Goal: Task Accomplishment & Management: Use online tool/utility

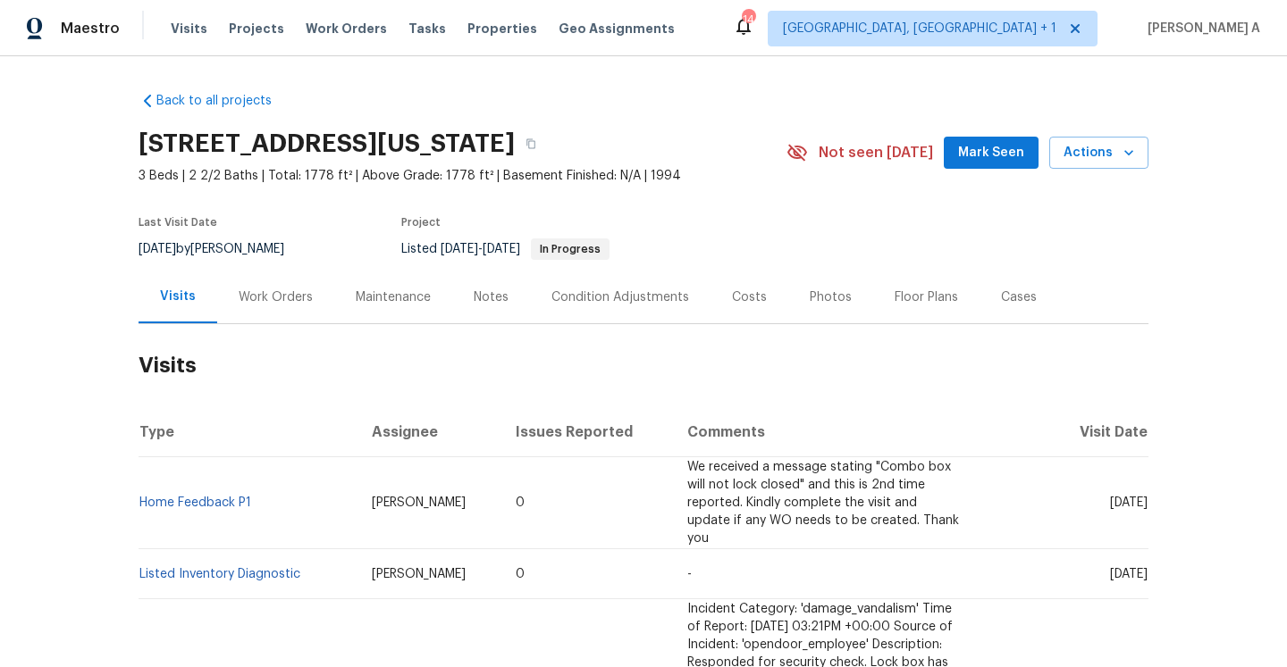
click at [282, 315] on div "Work Orders" at bounding box center [275, 297] width 117 height 53
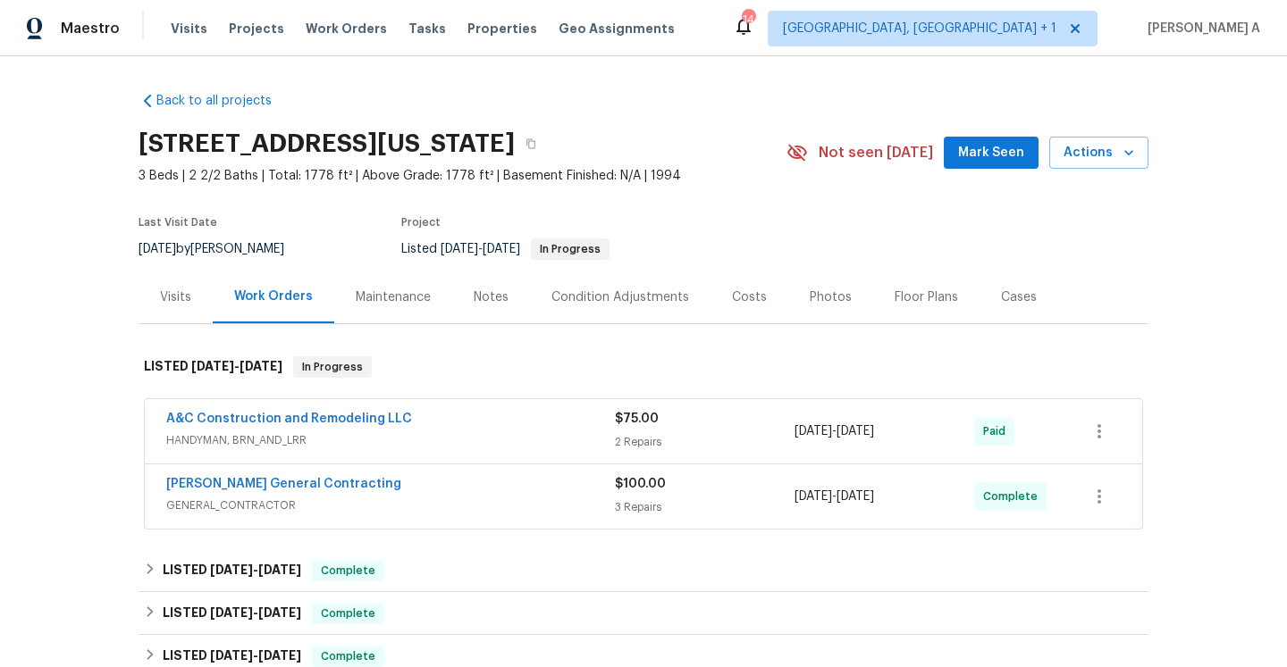
click at [169, 294] on div "Visits" at bounding box center [175, 298] width 31 height 18
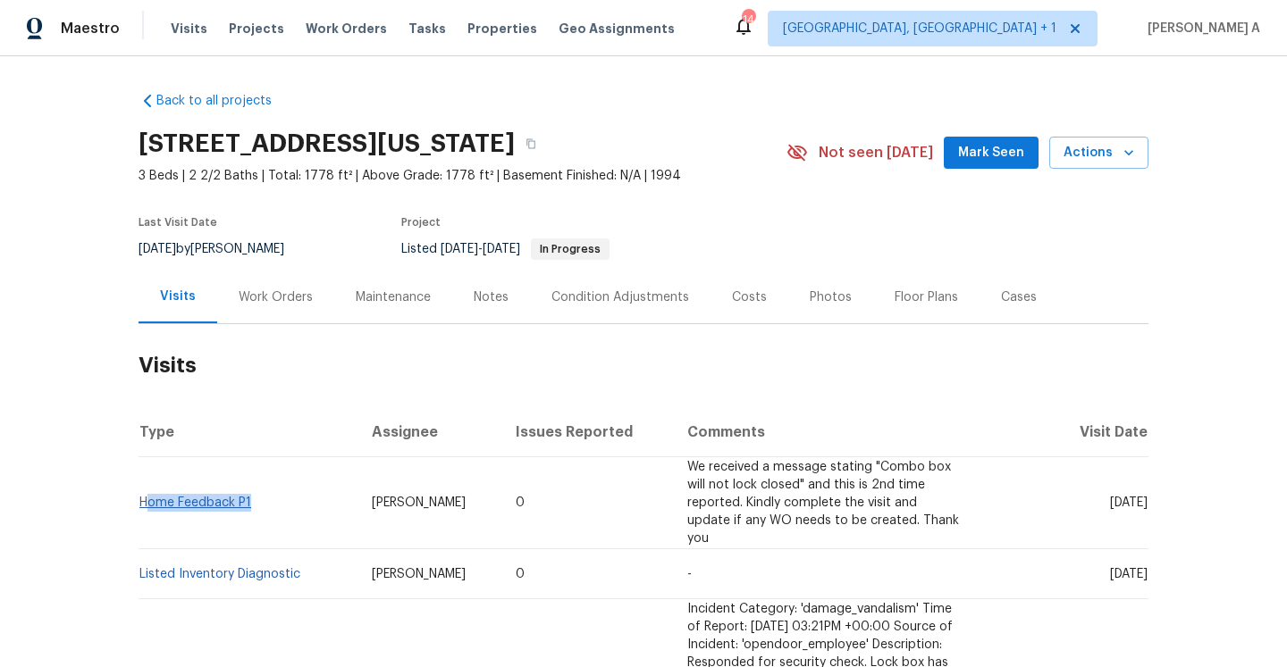
drag, startPoint x: 256, startPoint y: 499, endPoint x: 145, endPoint y: 496, distance: 110.8
click at [145, 496] on td "Home Feedback P1" at bounding box center [247, 503] width 219 height 92
copy link "Home Feedback P1"
click at [268, 284] on div "Work Orders" at bounding box center [275, 297] width 117 height 53
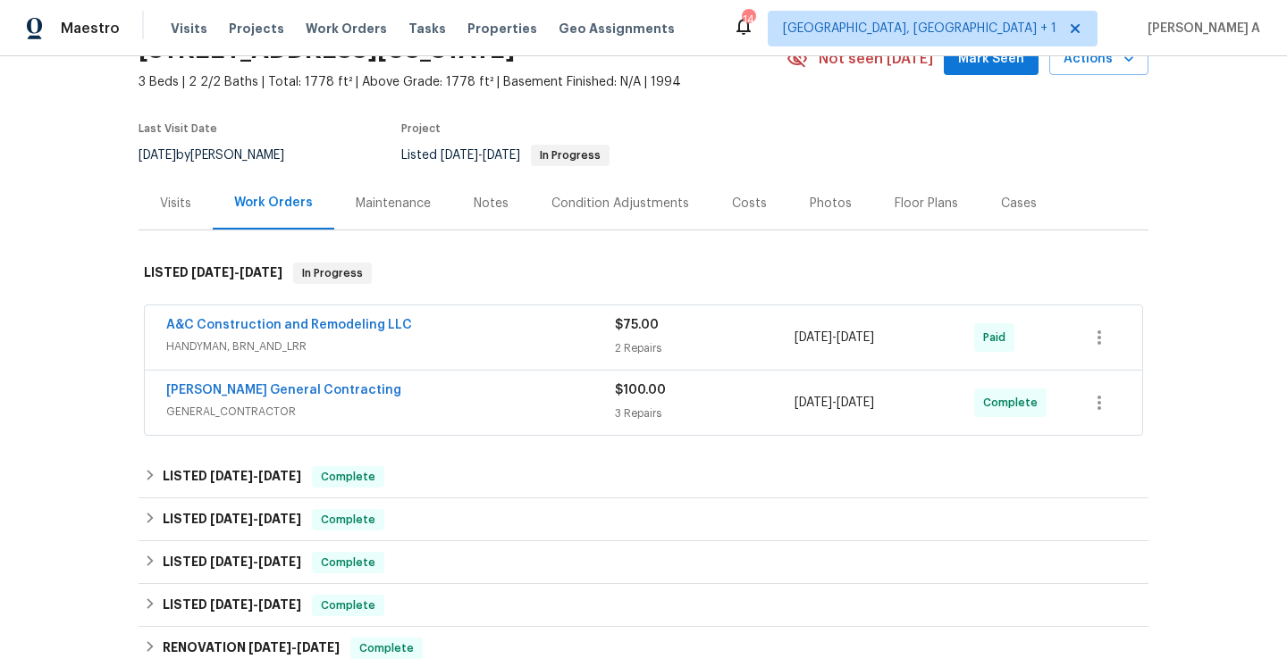
scroll to position [137, 0]
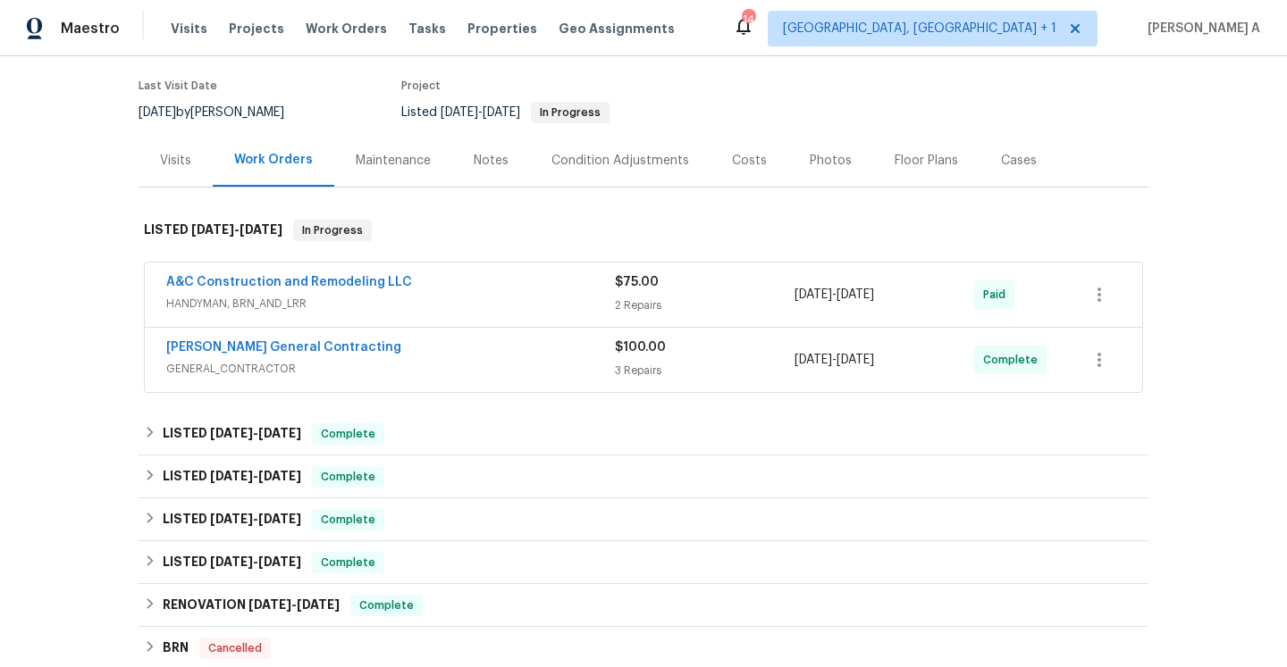
click at [454, 358] on div "[PERSON_NAME] General Contracting" at bounding box center [390, 349] width 449 height 21
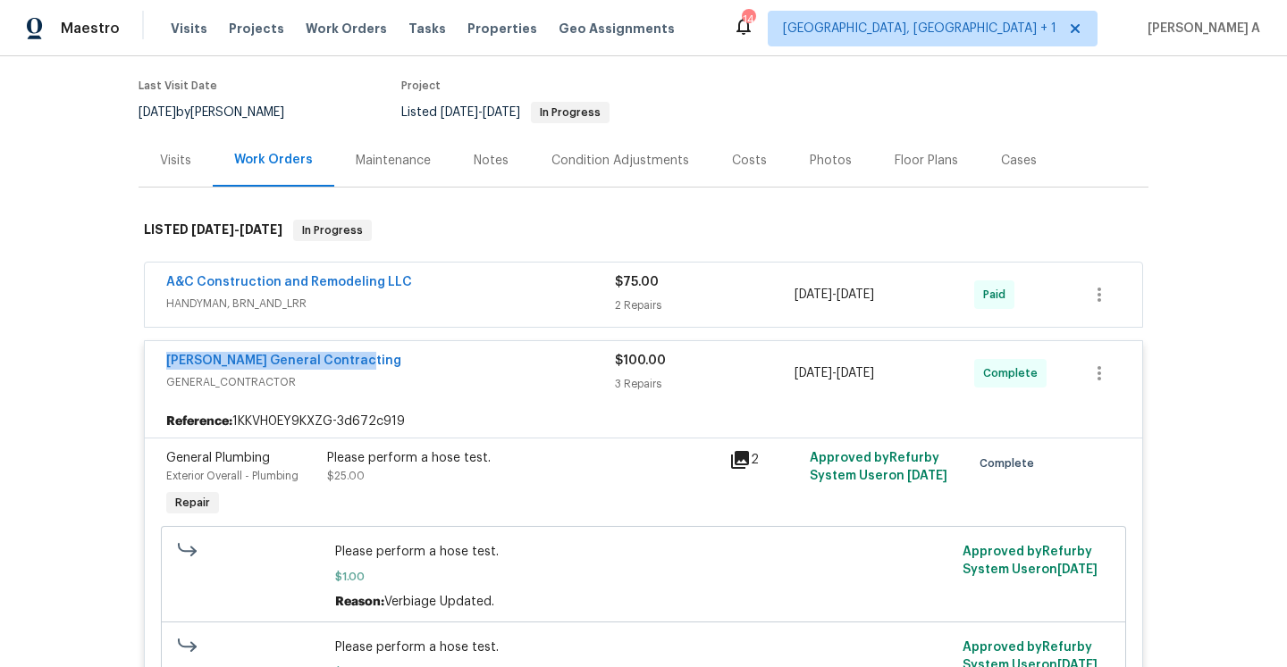
drag, startPoint x: 159, startPoint y: 365, endPoint x: 356, endPoint y: 370, distance: 196.6
click at [356, 369] on div "[PERSON_NAME] General Contracting GENERAL_CONTRACTOR $100.00 3 Repairs [DATE] -…" at bounding box center [643, 373] width 997 height 64
copy link "[PERSON_NAME] General Contracting"
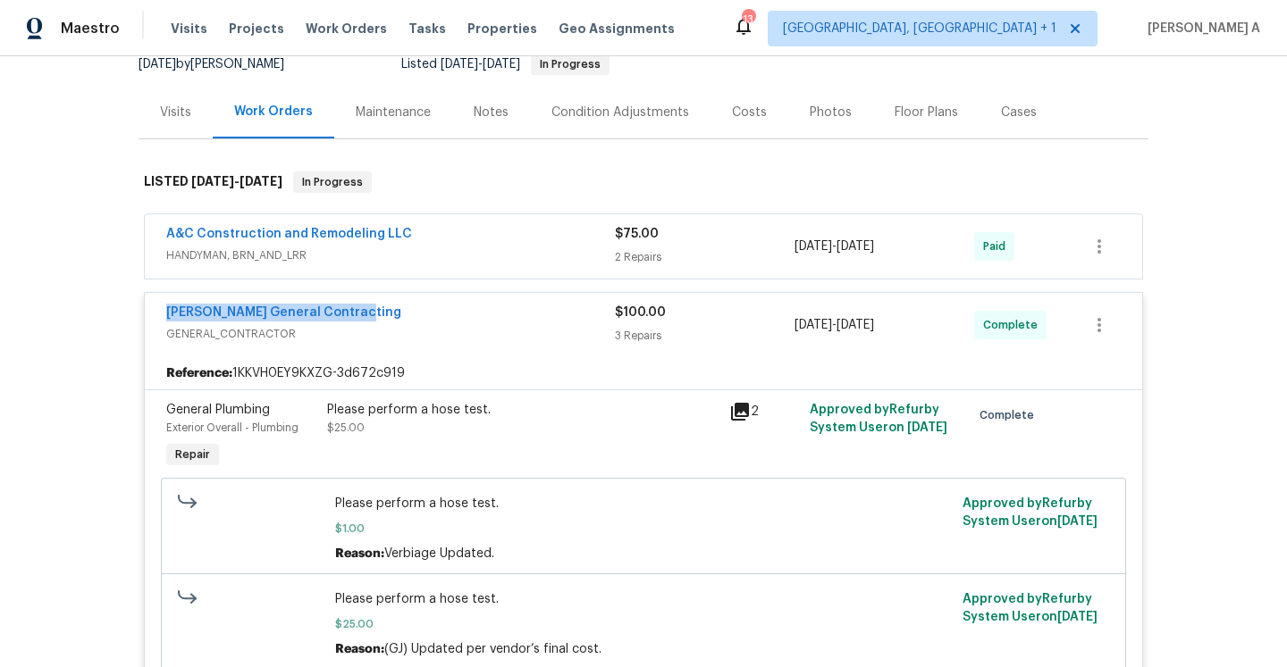
scroll to position [124, 0]
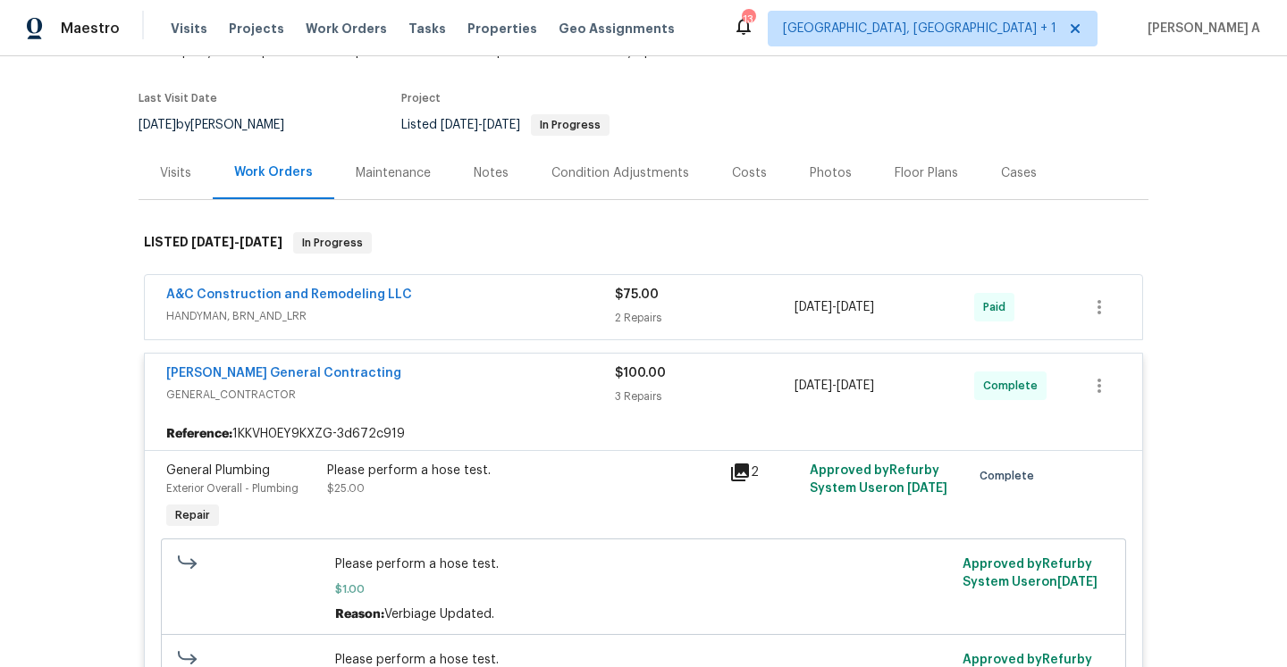
click at [191, 153] on div "Visits" at bounding box center [175, 173] width 74 height 53
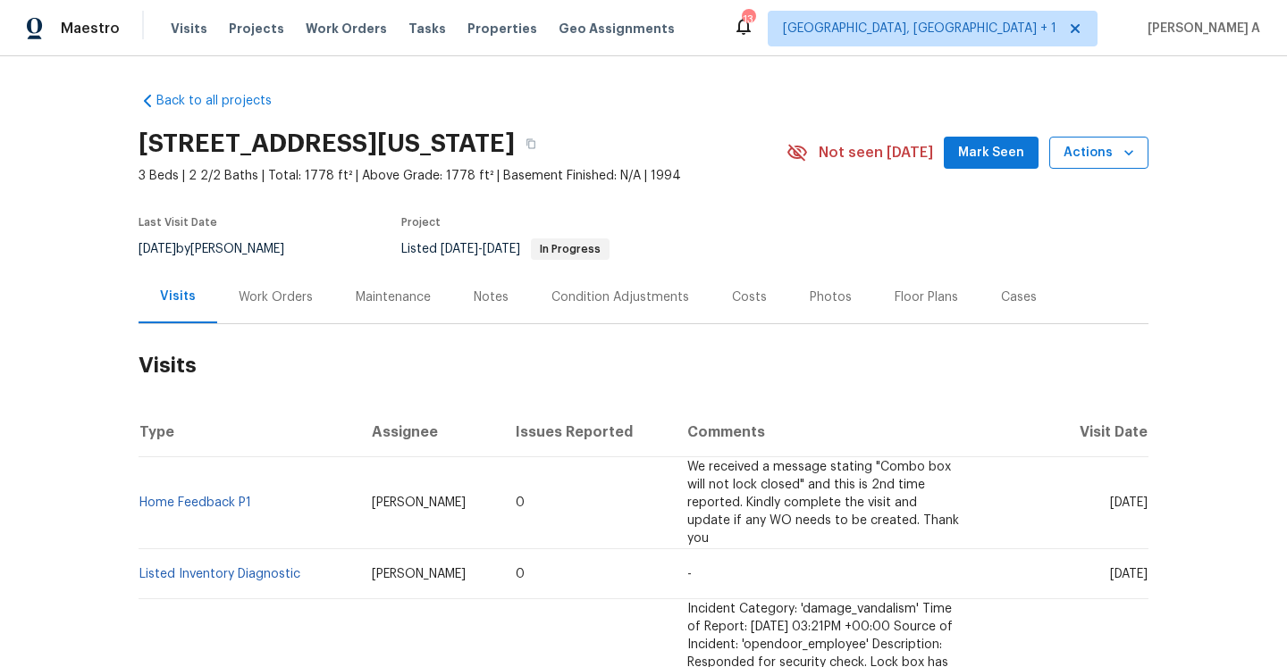
click at [1101, 143] on span "Actions" at bounding box center [1098, 153] width 71 height 22
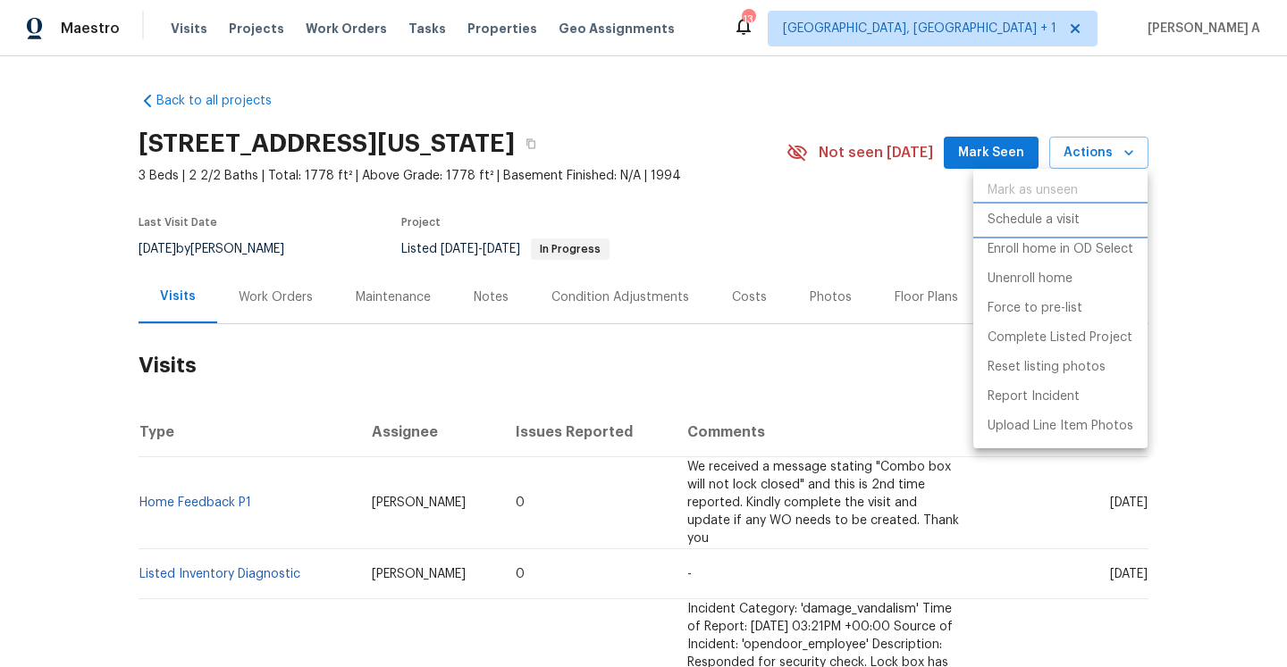
click at [1073, 223] on p "Schedule a visit" at bounding box center [1033, 220] width 92 height 19
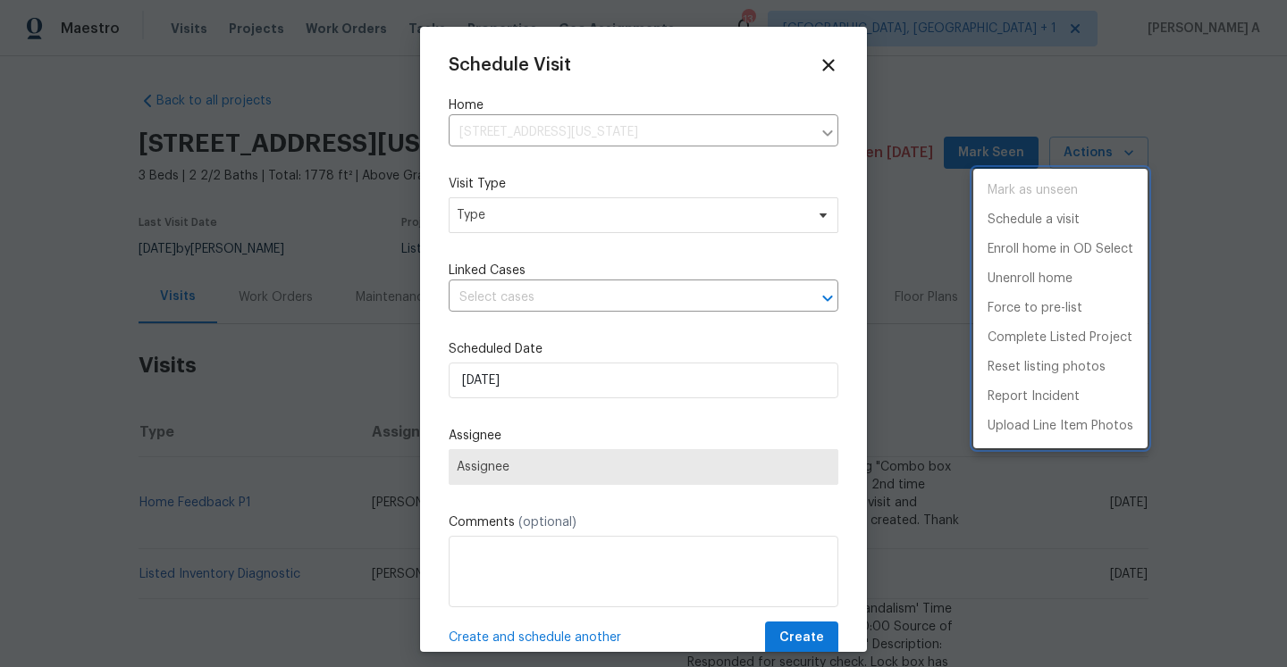
click at [639, 207] on div at bounding box center [643, 333] width 1287 height 667
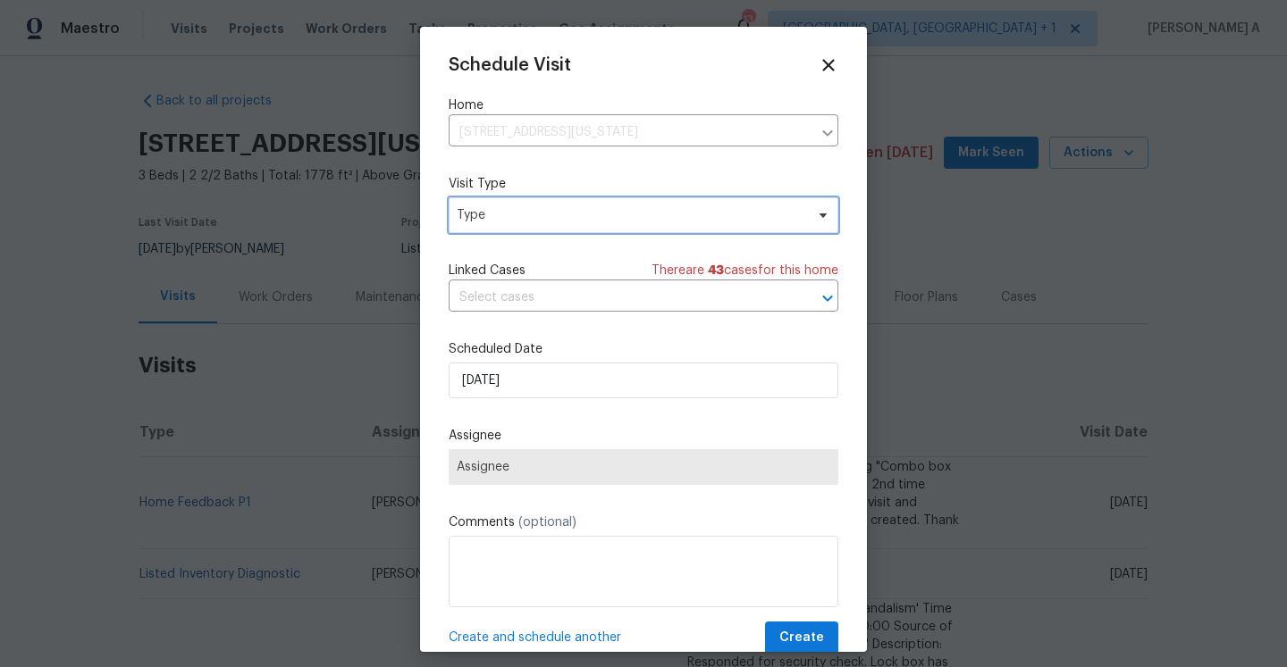
click at [639, 207] on span "Type" at bounding box center [631, 215] width 348 height 18
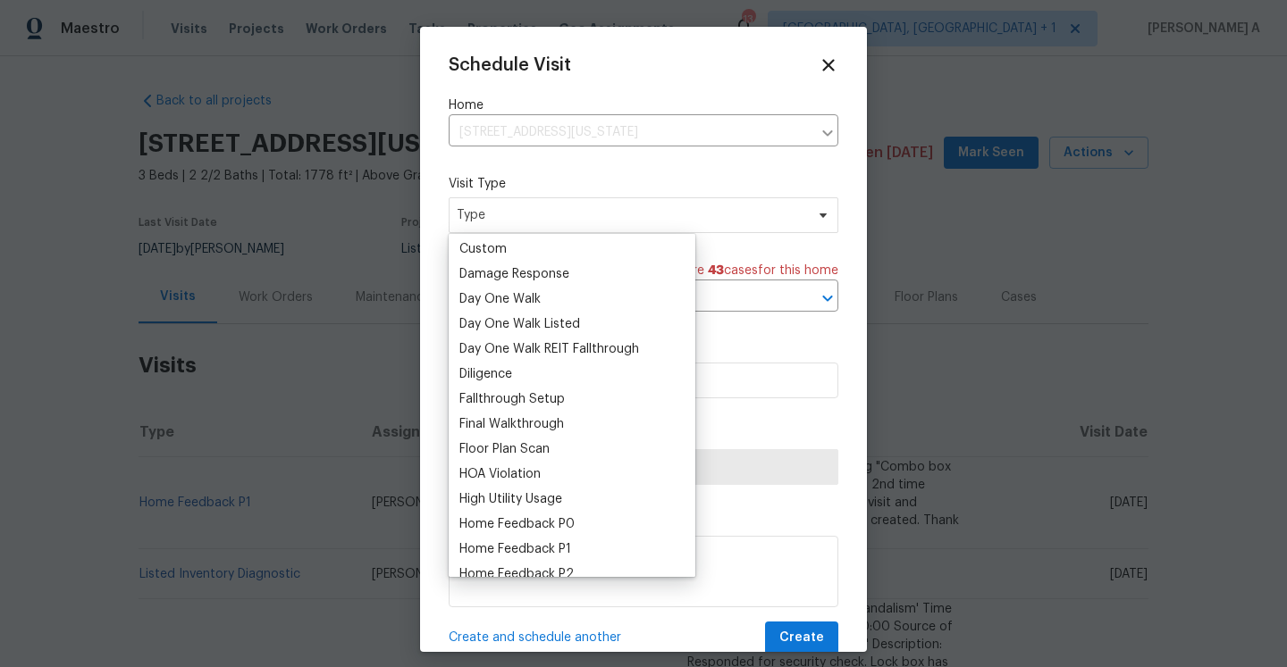
scroll to position [297, 0]
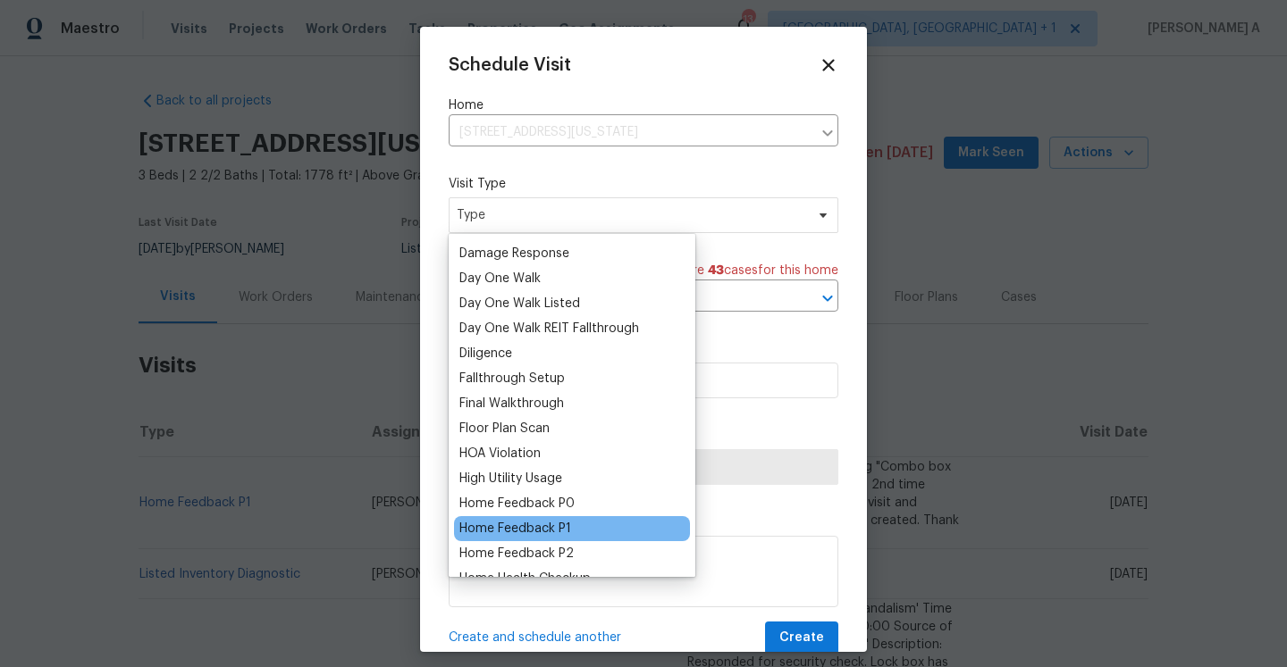
click at [565, 525] on div "Home Feedback P1" at bounding box center [515, 529] width 112 height 18
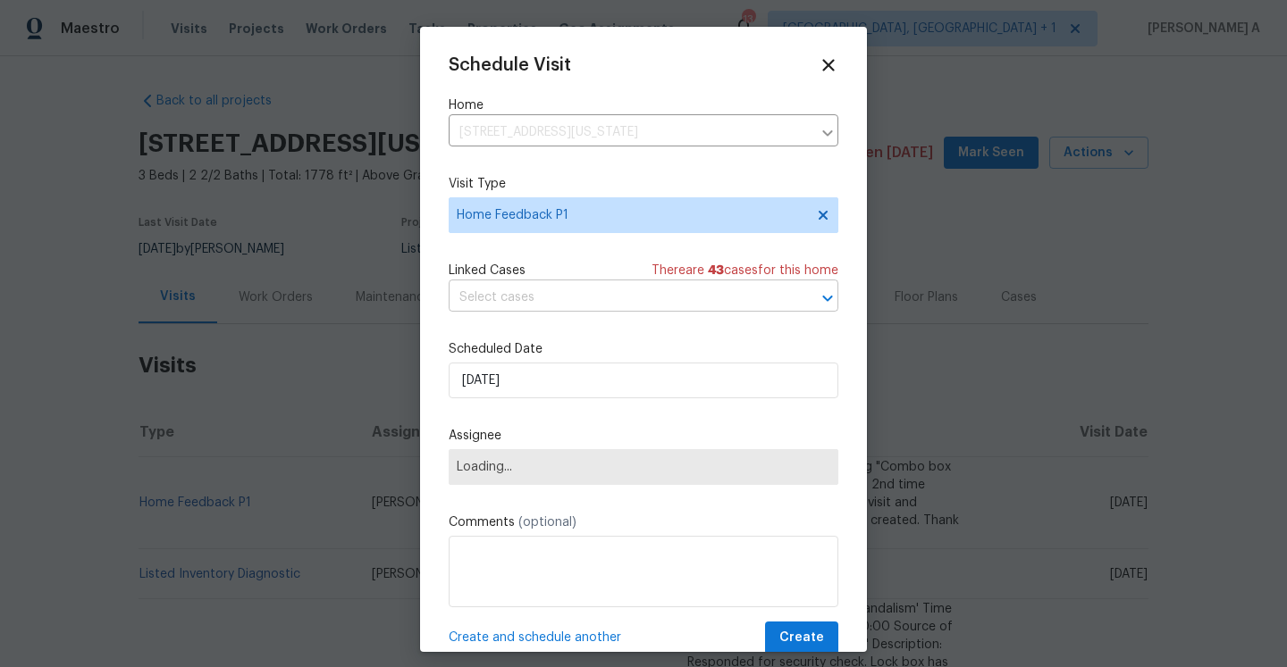
click at [540, 303] on input "text" at bounding box center [619, 298] width 340 height 28
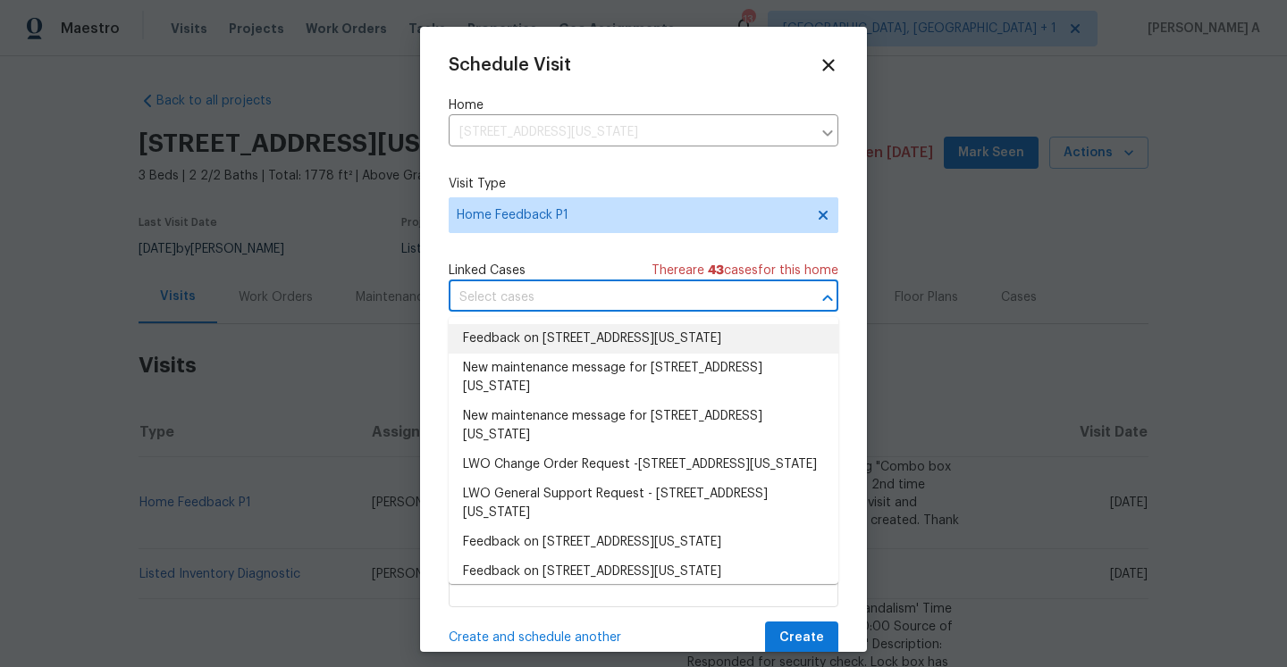
click at [553, 333] on li "Feedback on [STREET_ADDRESS][US_STATE]" at bounding box center [644, 338] width 390 height 29
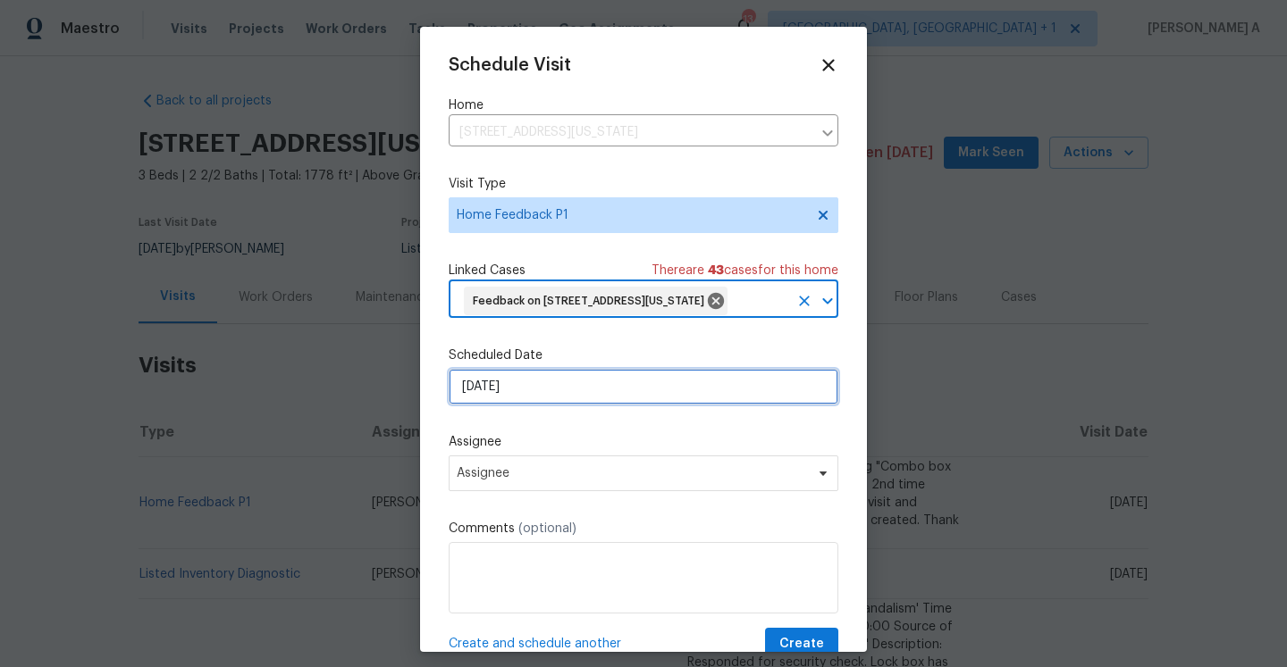
click at [558, 405] on input "[DATE]" at bounding box center [644, 387] width 390 height 36
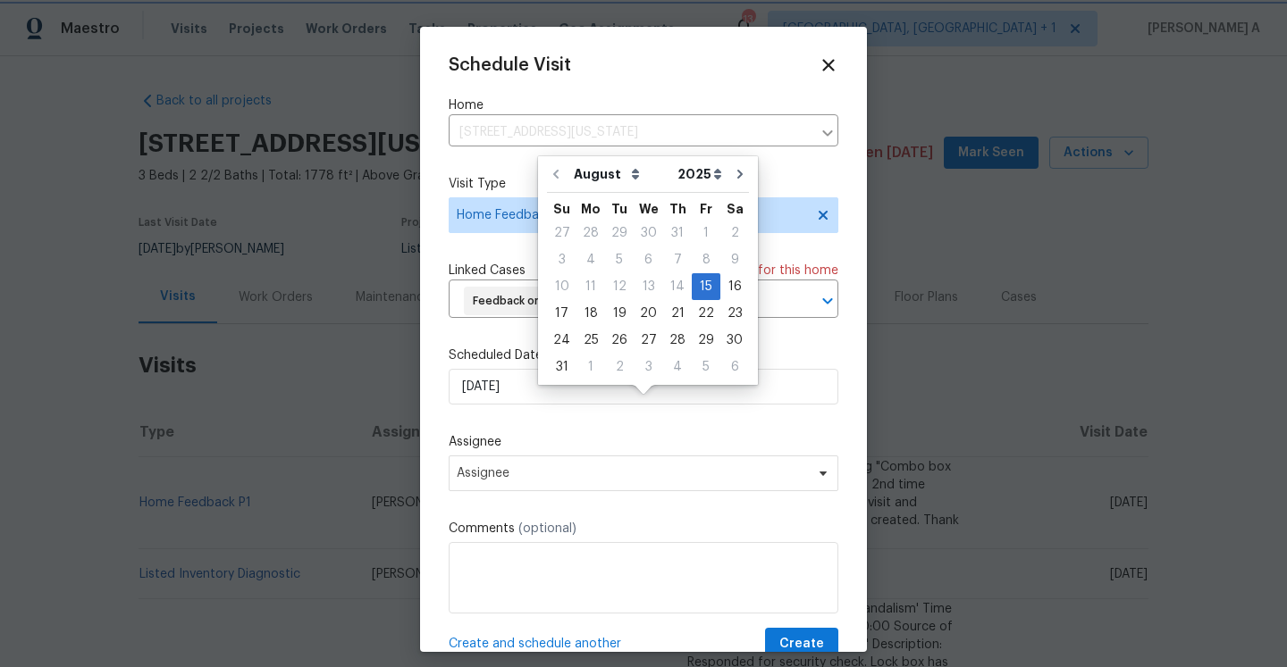
click at [499, 367] on div "Schedule Visit Home [STREET_ADDRESS][US_STATE] ​ Visit Type Home Feedback P1 Li…" at bounding box center [644, 358] width 390 height 606
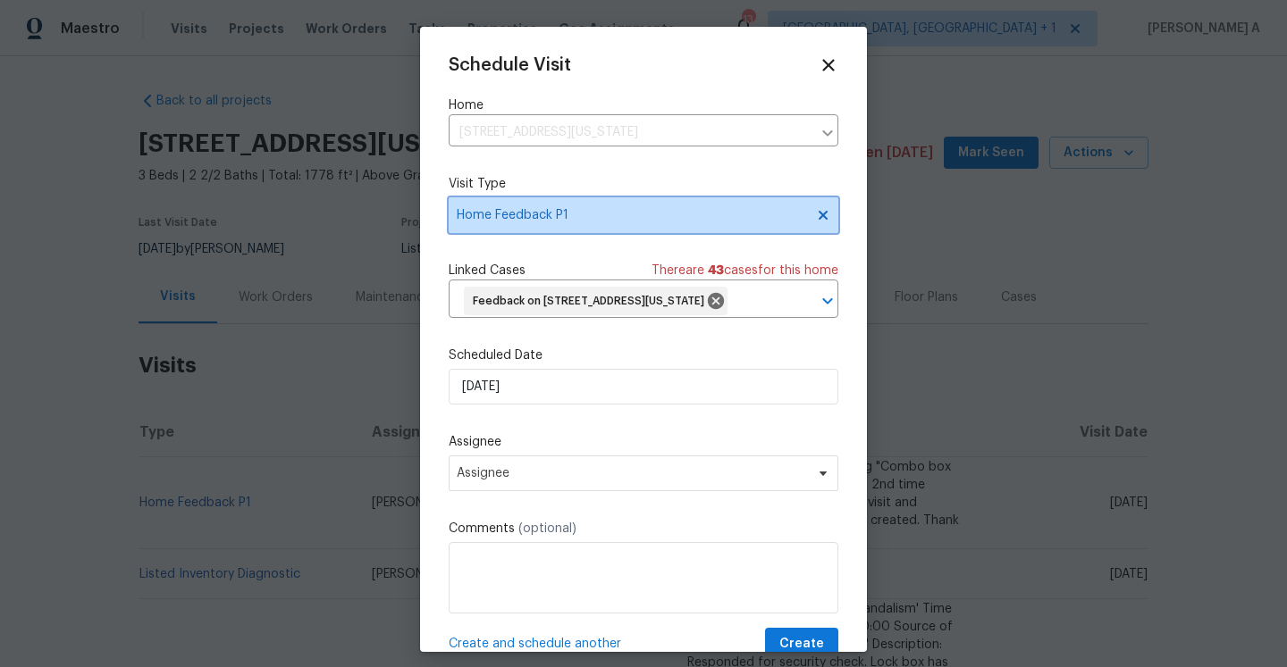
click at [563, 212] on span "Home Feedback P1" at bounding box center [631, 215] width 348 height 18
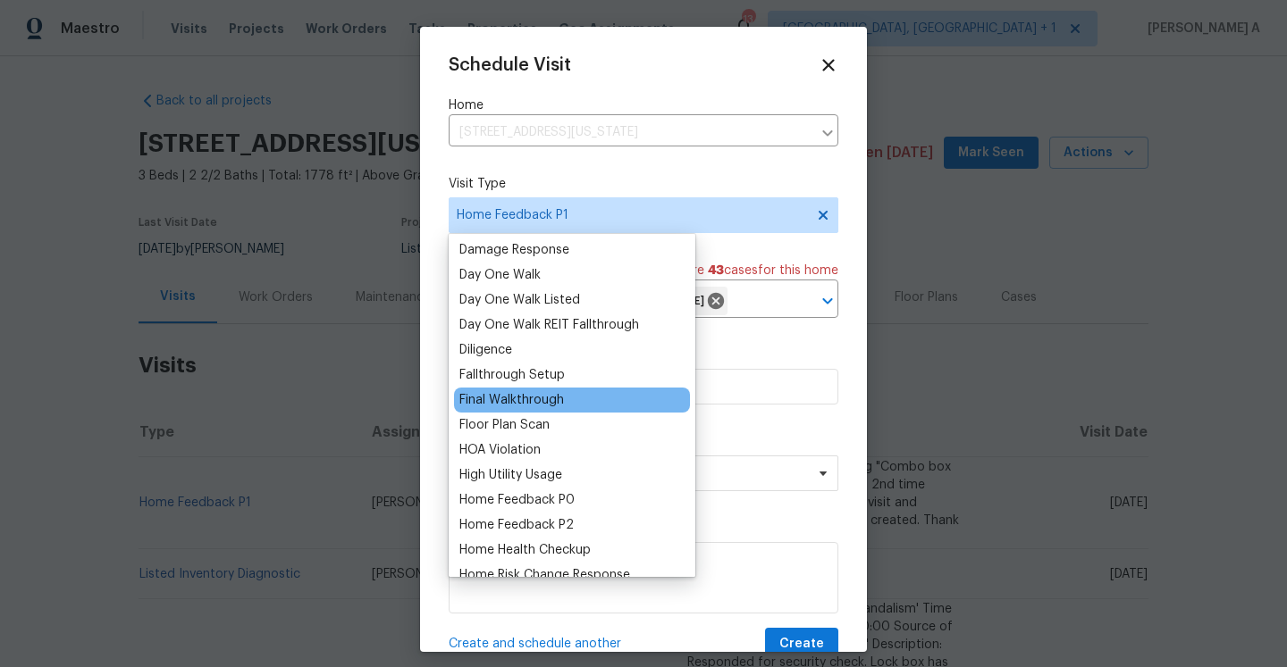
scroll to position [398, 0]
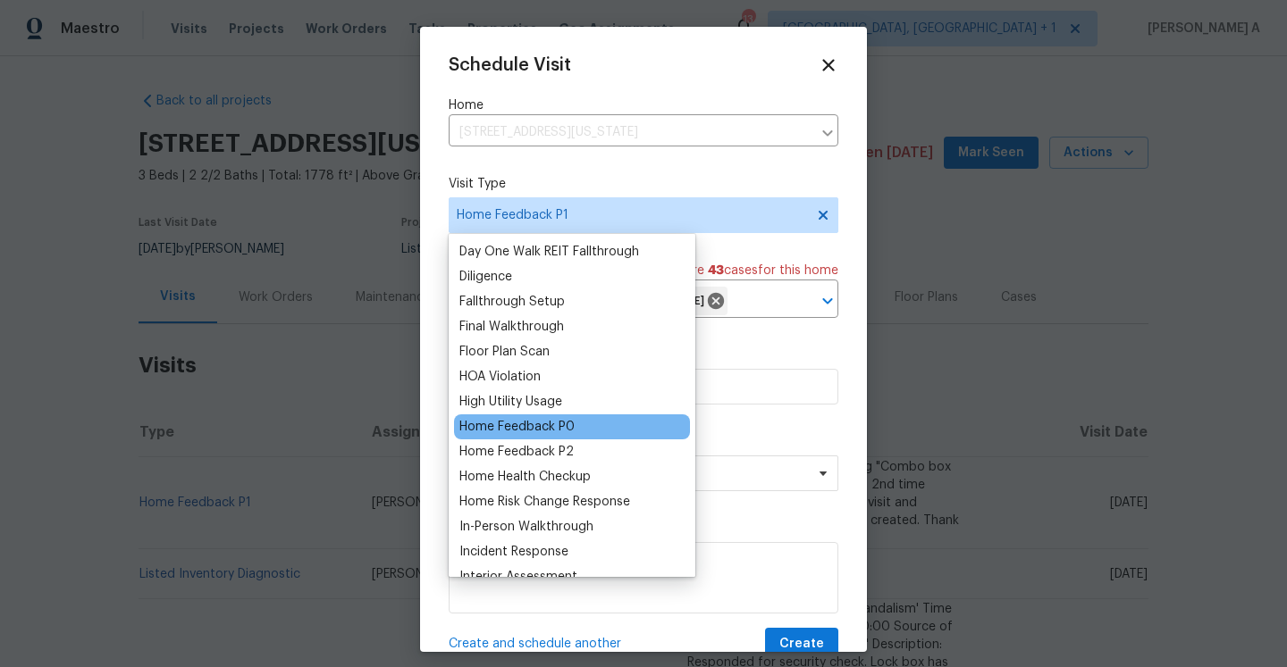
click at [539, 426] on div "Home Feedback P0" at bounding box center [516, 427] width 115 height 18
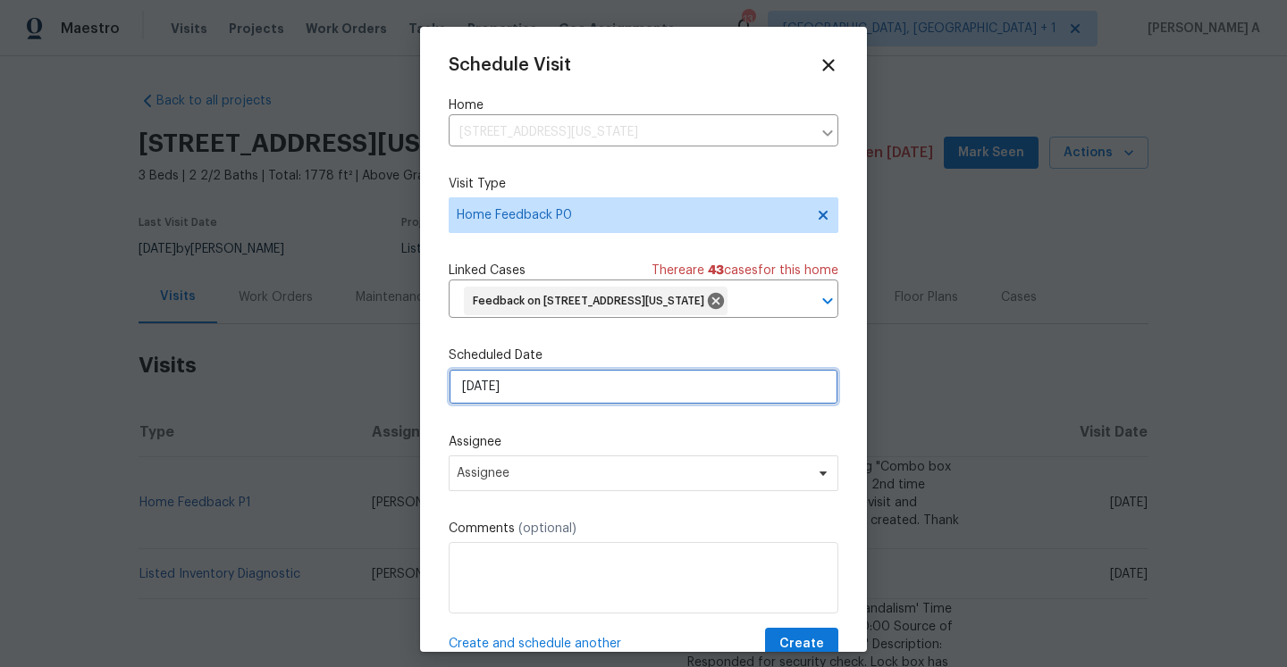
click at [564, 405] on input "[DATE]" at bounding box center [644, 387] width 390 height 36
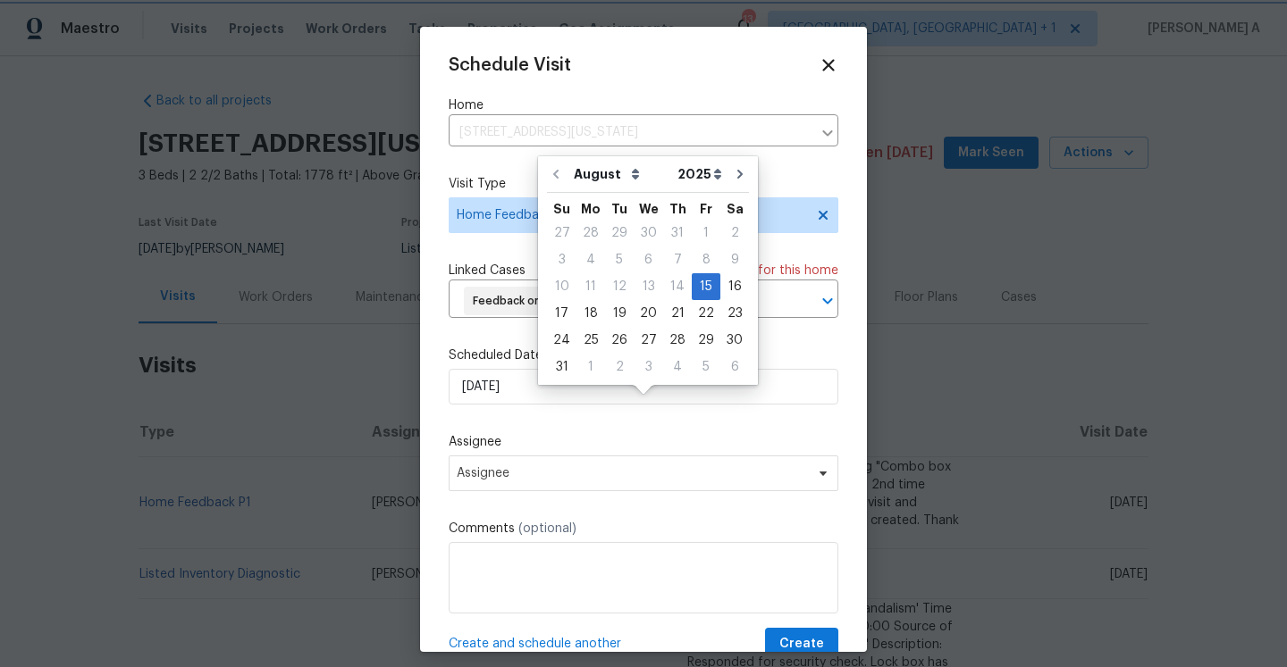
click at [557, 461] on div "Schedule Visit Home [STREET_ADDRESS][US_STATE] ​ Visit Type Home Feedback P0 Li…" at bounding box center [644, 358] width 390 height 606
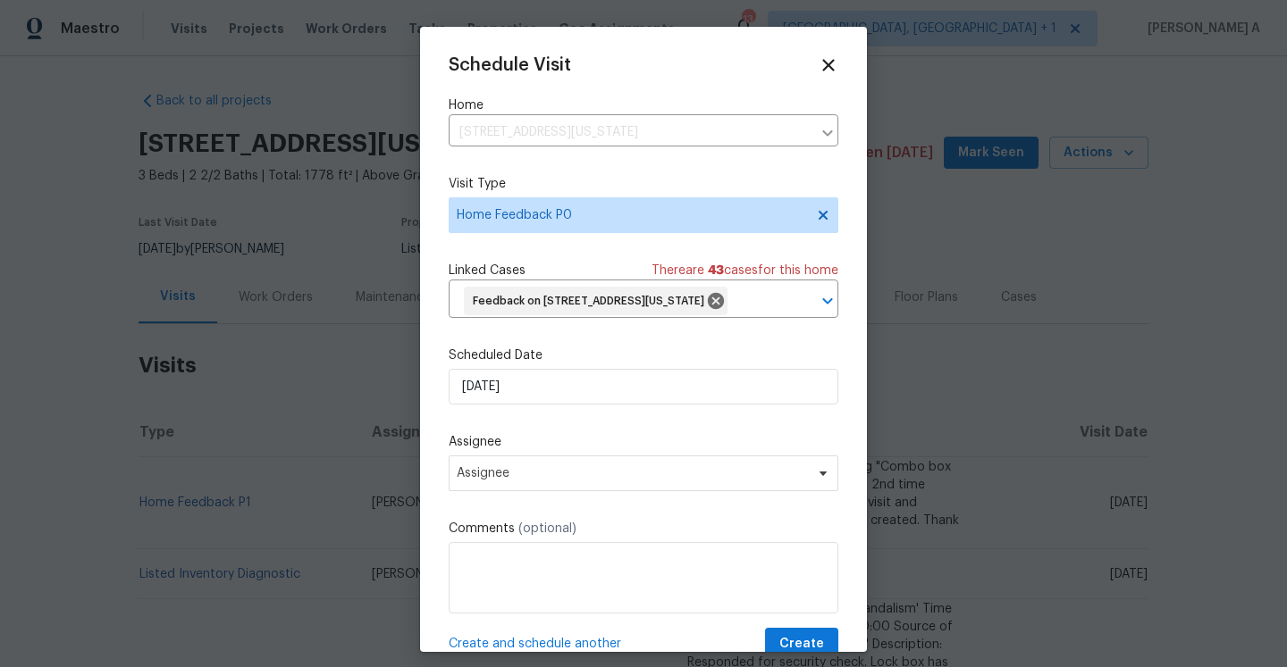
click at [548, 526] on div "Schedule Visit Home [STREET_ADDRESS][US_STATE] ​ Visit Type Home Feedback P0 Li…" at bounding box center [644, 358] width 390 height 606
click at [555, 481] on span "Assignee" at bounding box center [632, 473] width 350 height 14
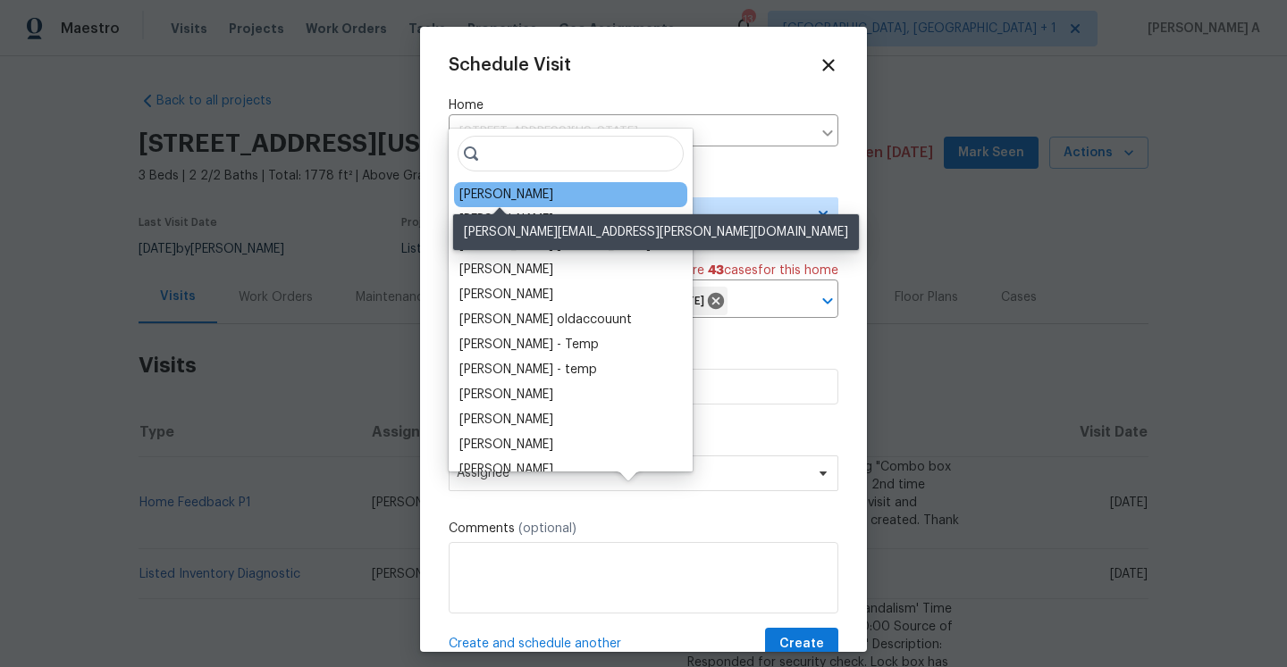
click at [494, 191] on div "[PERSON_NAME]" at bounding box center [506, 195] width 94 height 18
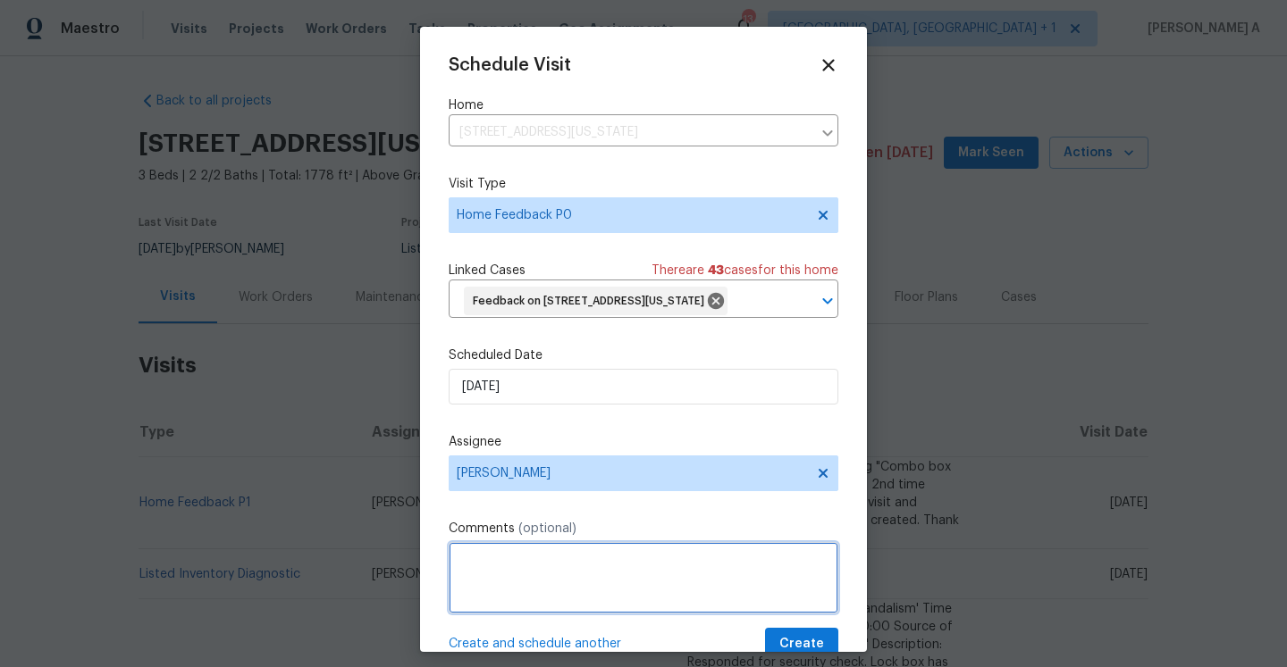
click at [532, 599] on textarea at bounding box center [644, 577] width 390 height 71
paste textarea "er BA: The deadbolt keypad works fine. The doorknob was locked and there is no …"
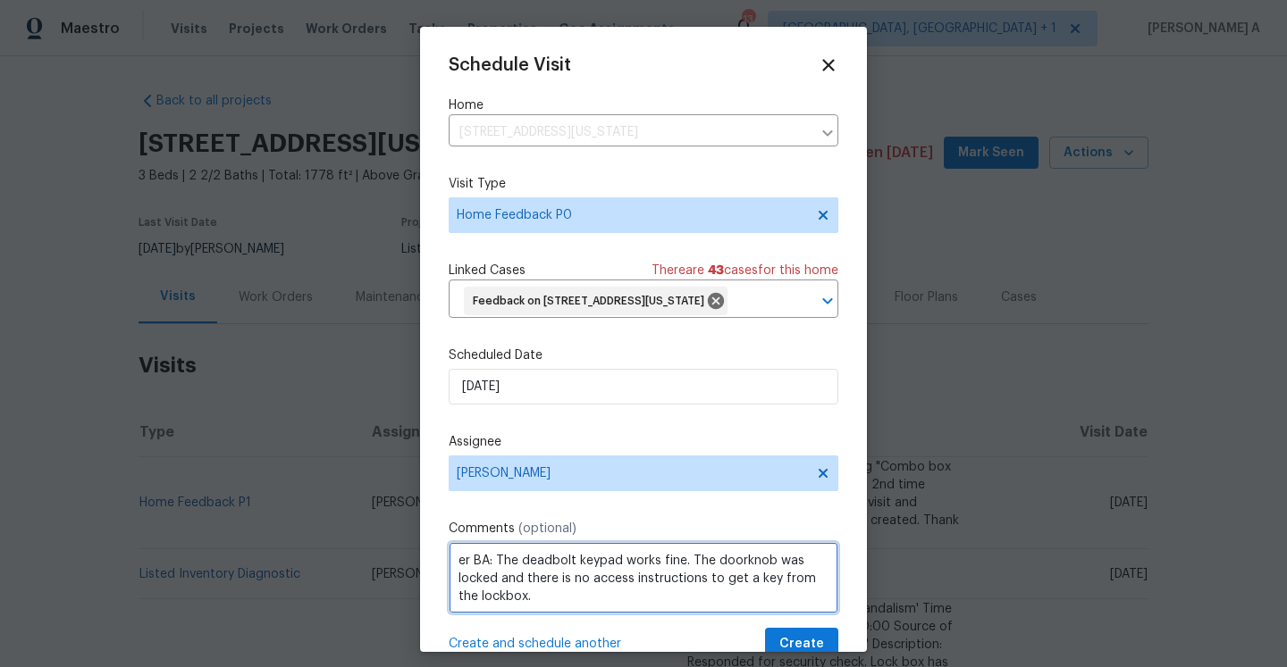
click at [457, 587] on textarea "er BA: The deadbolt keypad works fine. The doorknob was locked and there is no …" at bounding box center [644, 577] width 390 height 71
click at [0, 0] on div "BA:" at bounding box center [0, 0] width 0 height 0
click at [556, 614] on textarea "Per BA:The deadbolt keypad works fine. The doorknob was locked and there is no …" at bounding box center [644, 577] width 390 height 71
click at [0, 0] on span "The" at bounding box center [0, 0] width 0 height 0
click at [0, 0] on qb-div "Add a comma locked ," at bounding box center [0, 0] width 0 height 0
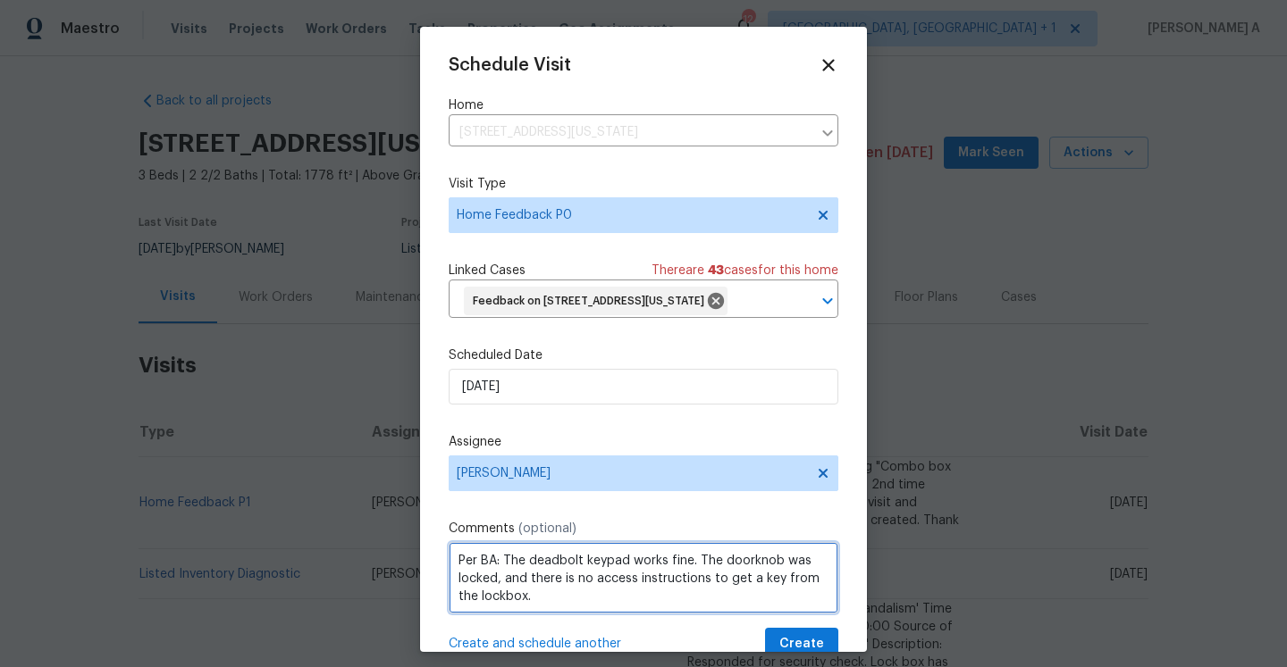
type textarea "Per BA: The deadbolt keypad works fine. The doorknob was locked, and there is n…"
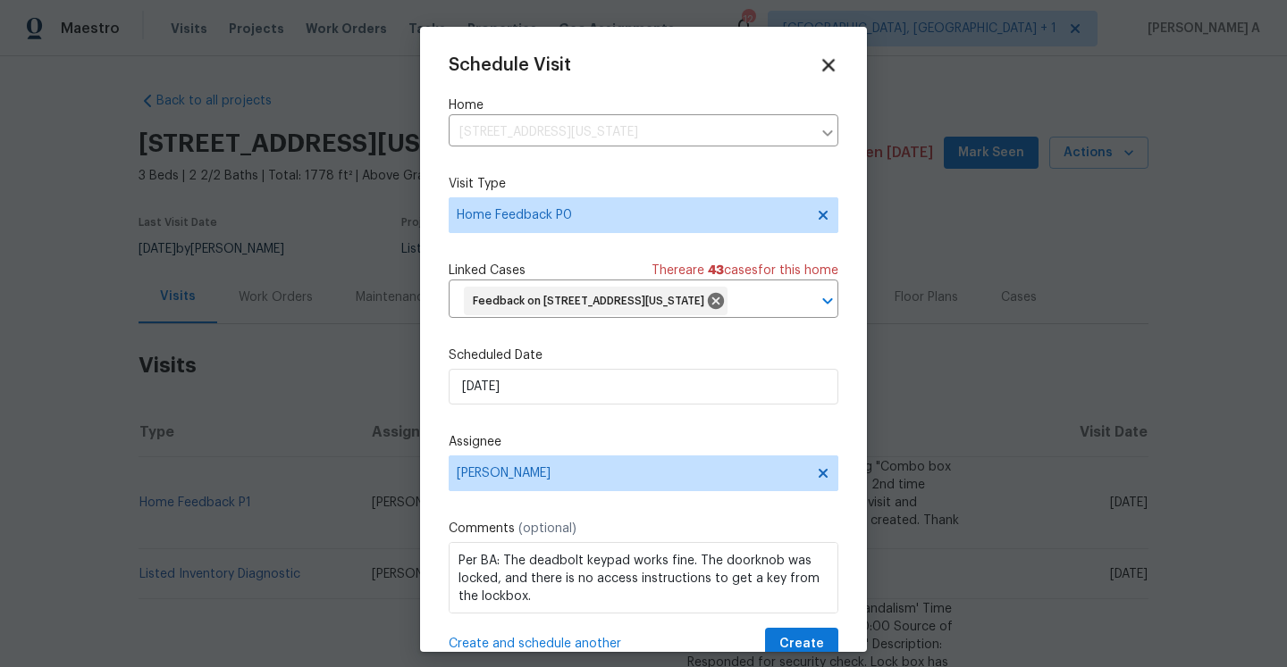
click at [826, 65] on icon at bounding box center [828, 65] width 13 height 13
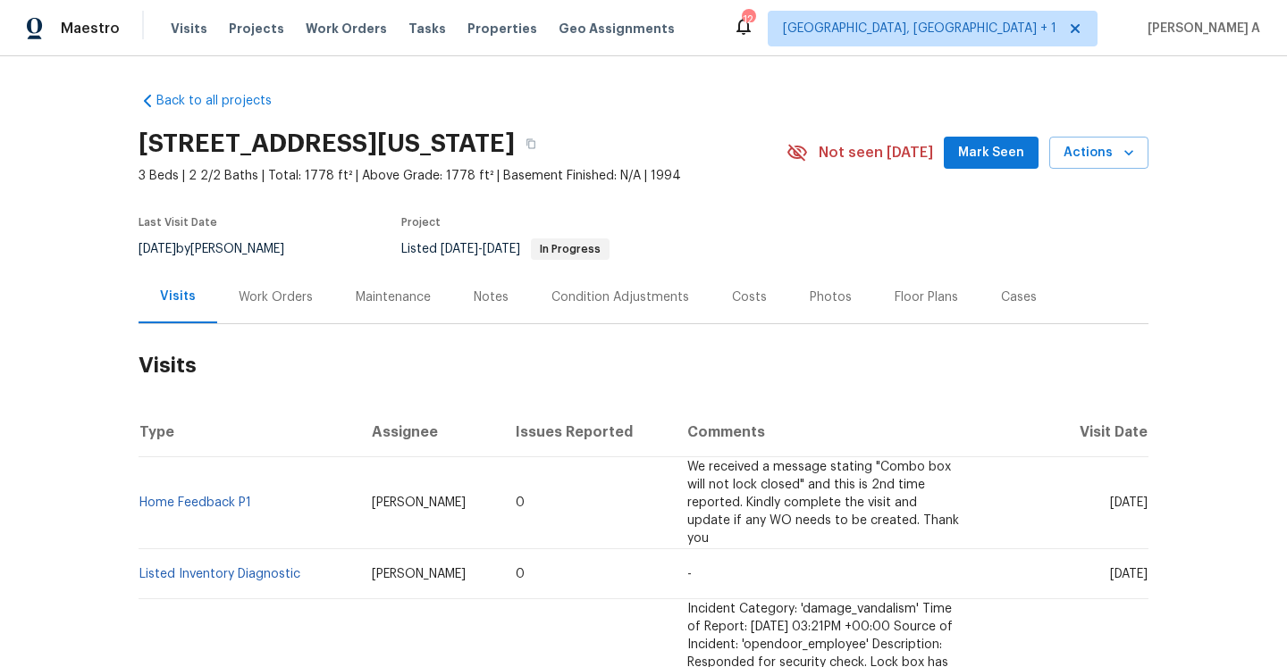
click at [250, 301] on div "Work Orders" at bounding box center [276, 298] width 74 height 18
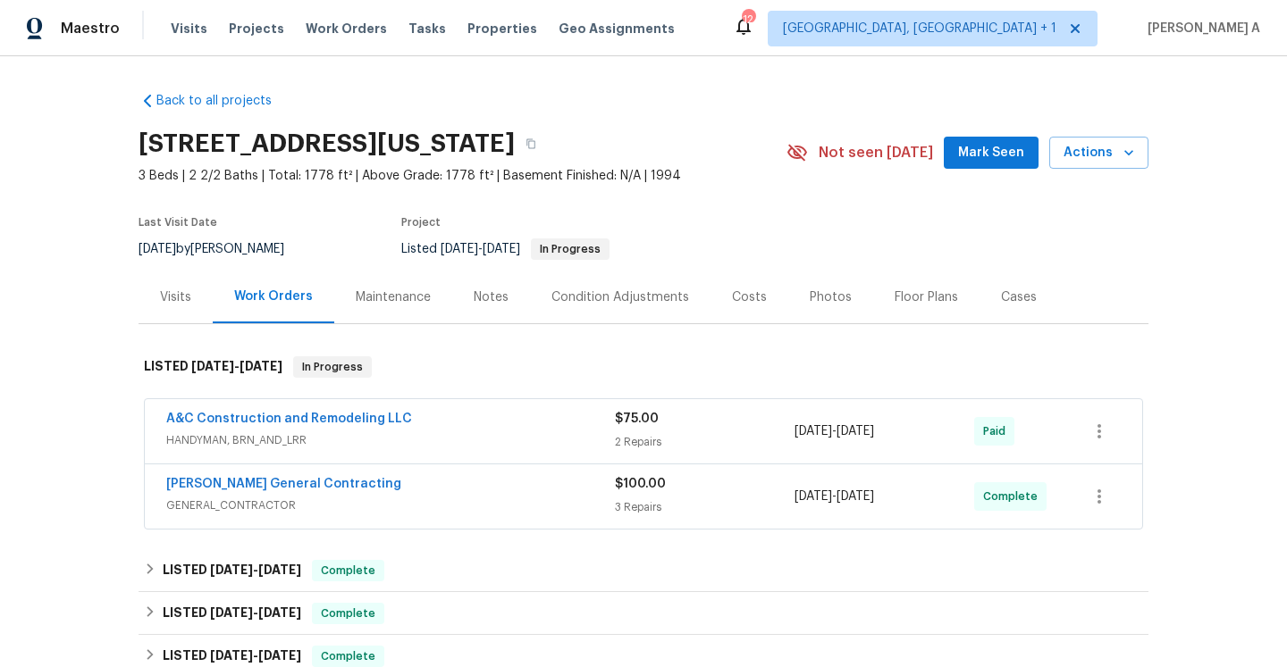
click at [158, 316] on div "Visits" at bounding box center [175, 297] width 74 height 53
